Goal: Find contact information: Find contact information

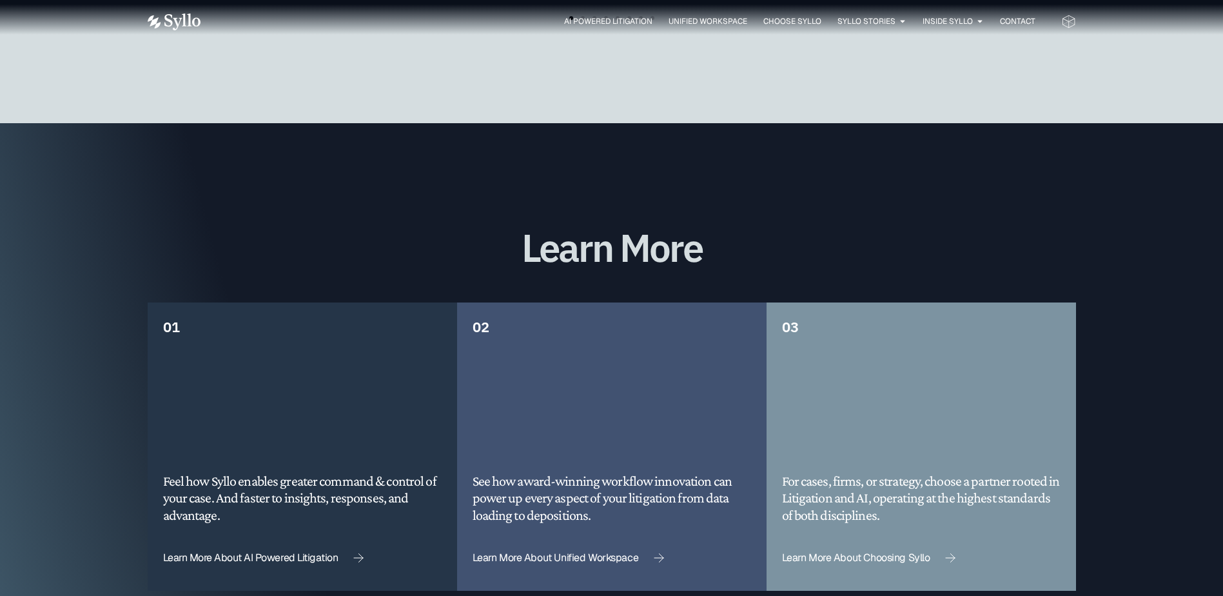
scroll to position [2948, 0]
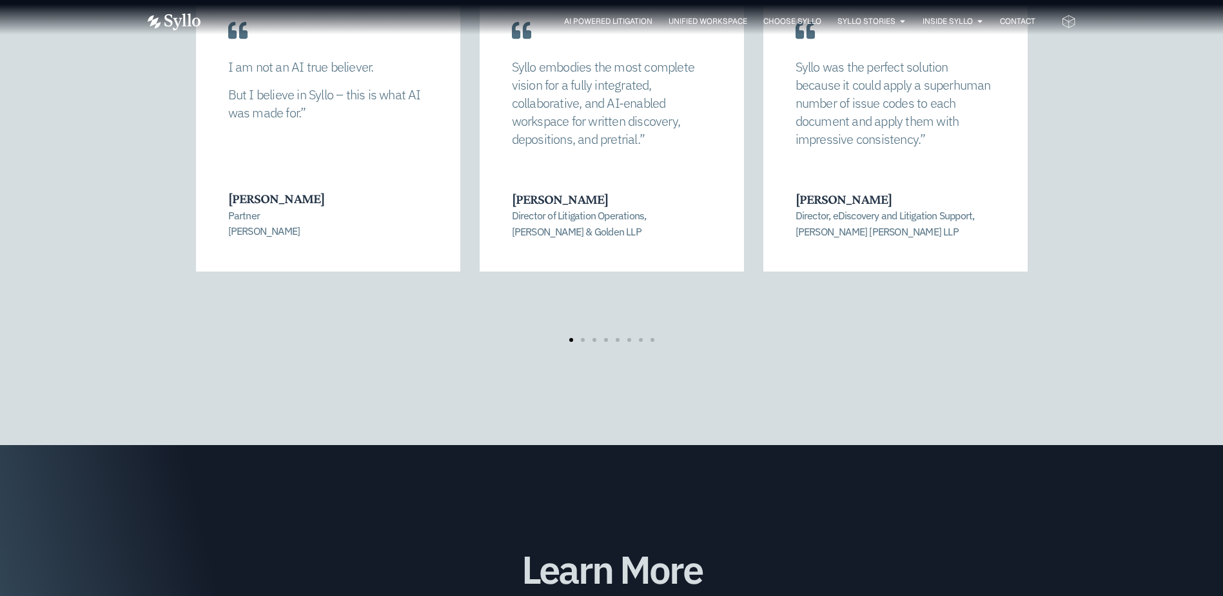
click at [964, 28] on div "AI Powered Litigation Unified Workspace Choose Syllo Syllo Stories Close Syllo …" at bounding box center [612, 21] width 928 height 17
click at [965, 20] on span "Inside Syllo" at bounding box center [947, 21] width 50 height 12
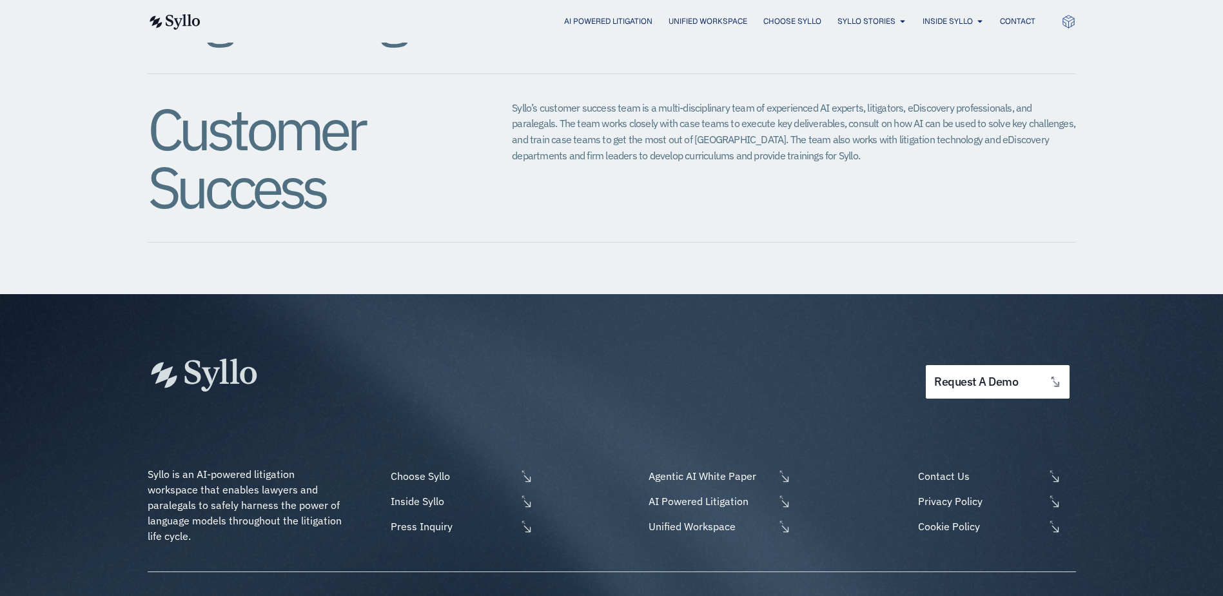
scroll to position [1272, 0]
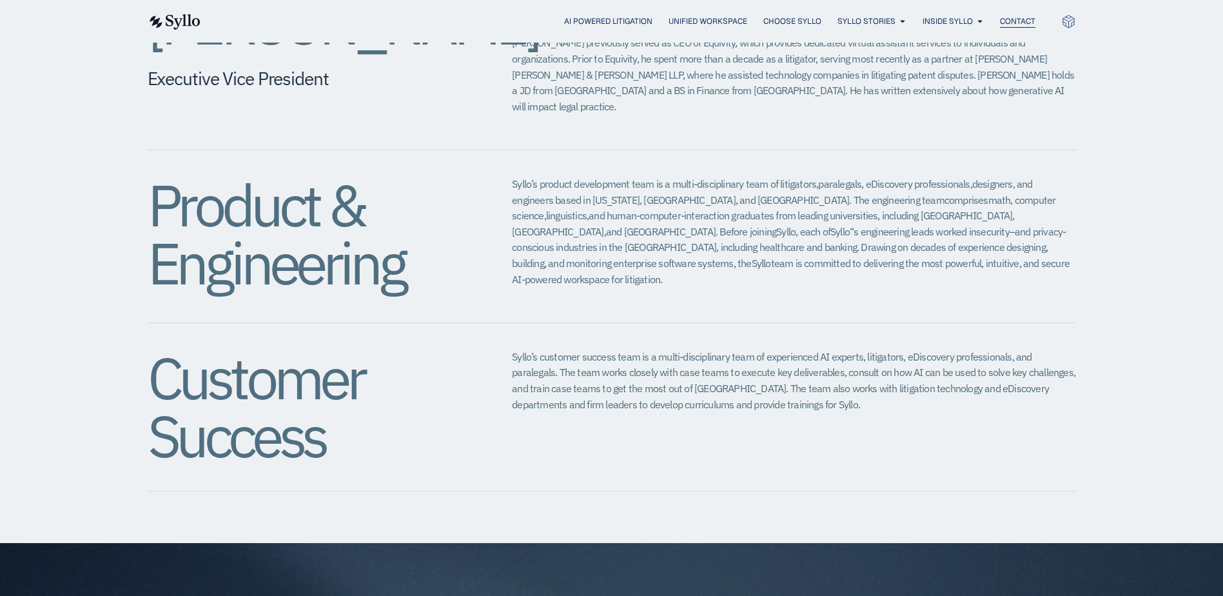
click at [1020, 25] on span "Contact" at bounding box center [1017, 21] width 35 height 12
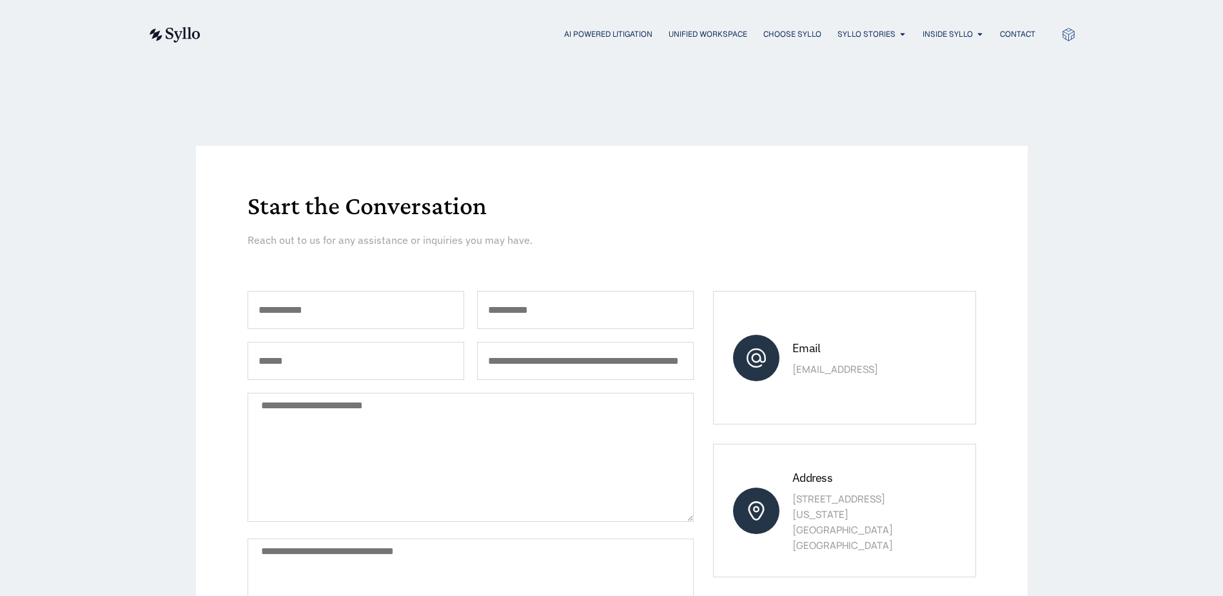
click at [186, 28] on img at bounding box center [174, 34] width 53 height 15
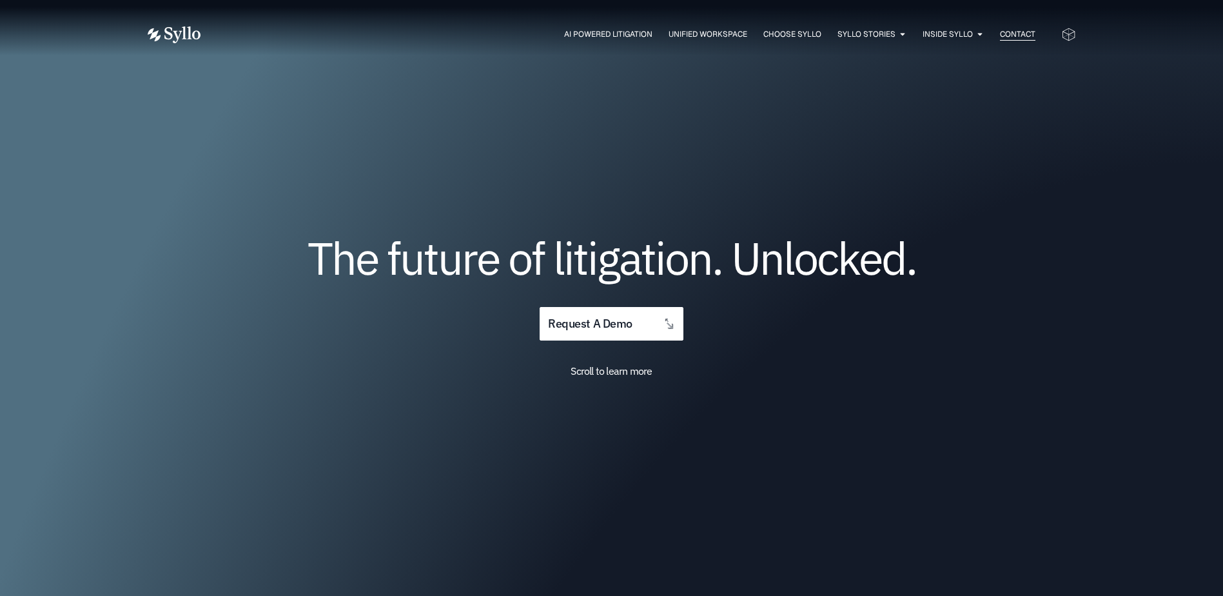
click at [1026, 37] on span "Contact" at bounding box center [1017, 34] width 35 height 12
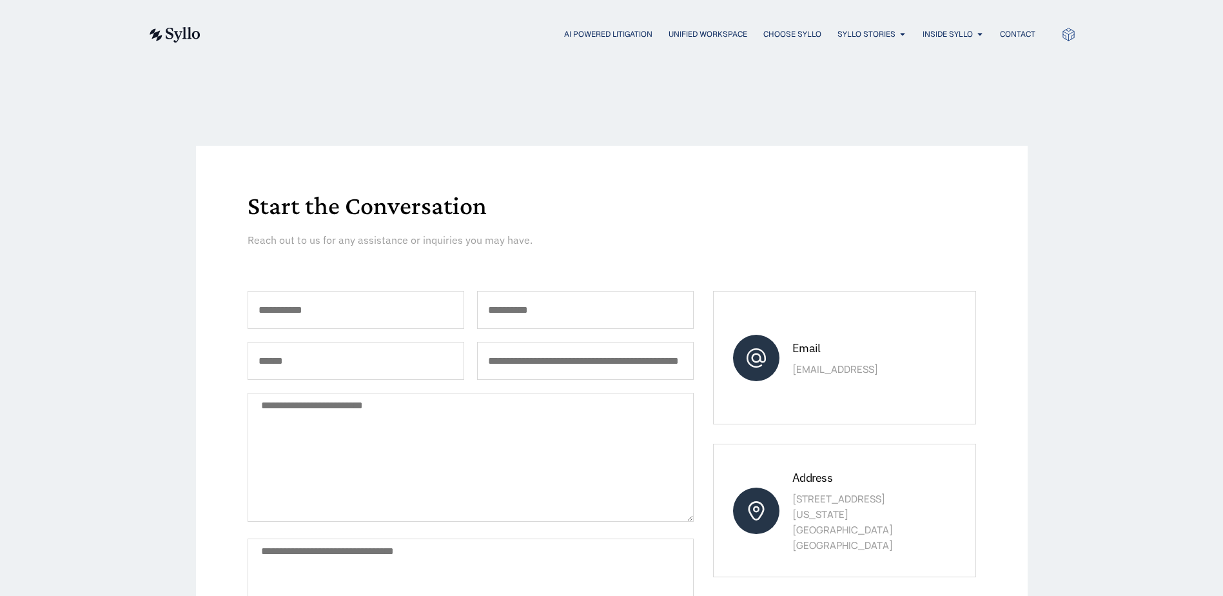
click at [191, 30] on img at bounding box center [174, 34] width 53 height 15
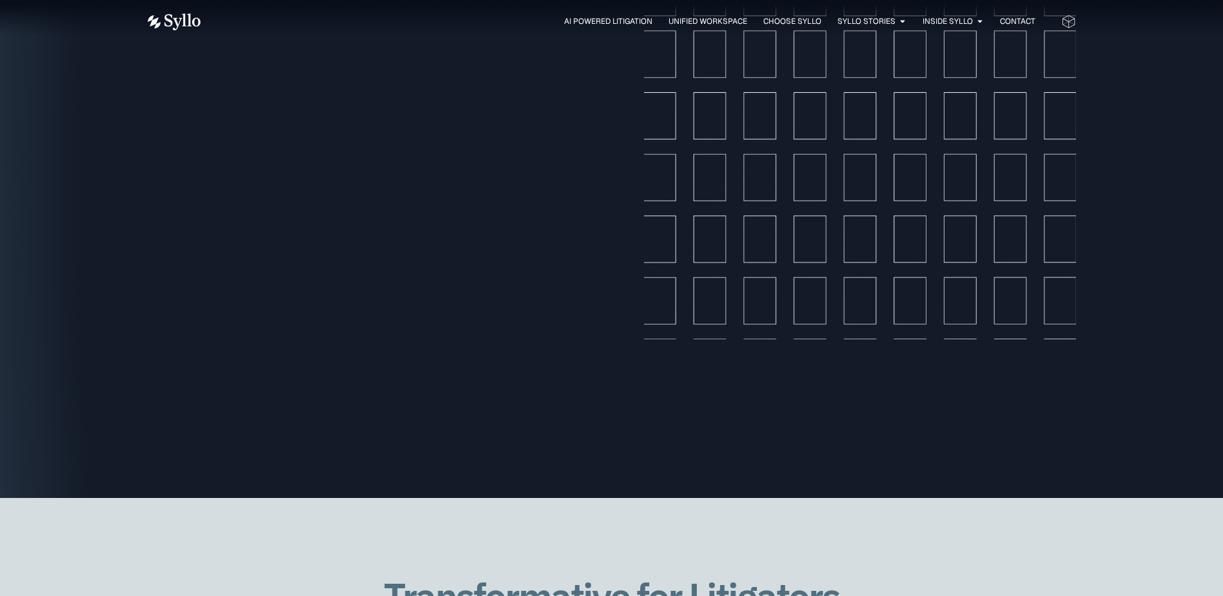
scroll to position [2256, 0]
